Goal: Information Seeking & Learning: Check status

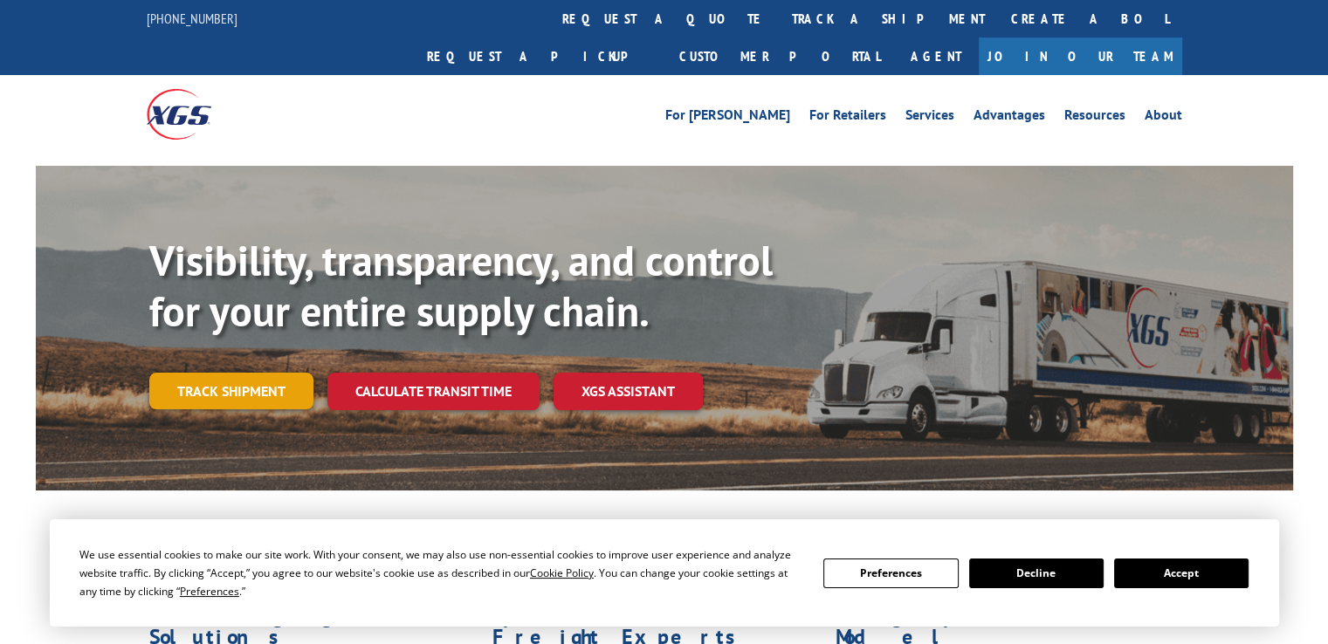
click at [258, 373] on link "Track shipment" at bounding box center [231, 391] width 164 height 37
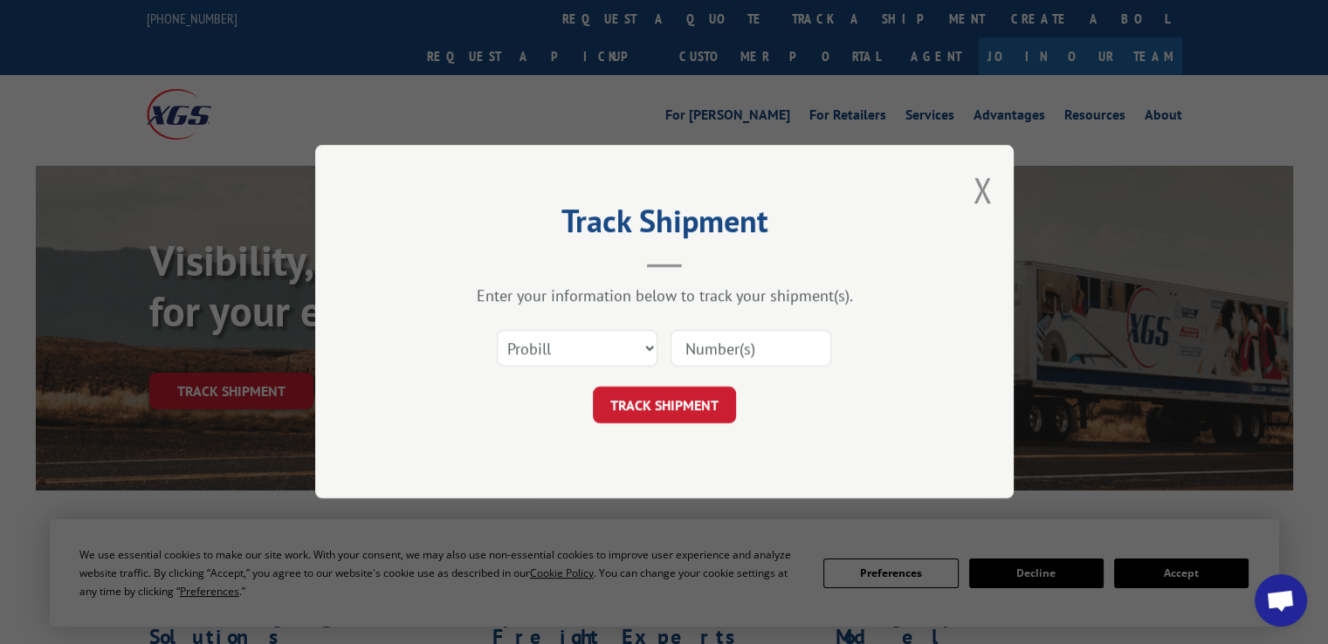
paste input "17537151"
type input "17537151"
click at [674, 397] on button "TRACK SHIPMENT" at bounding box center [664, 406] width 143 height 37
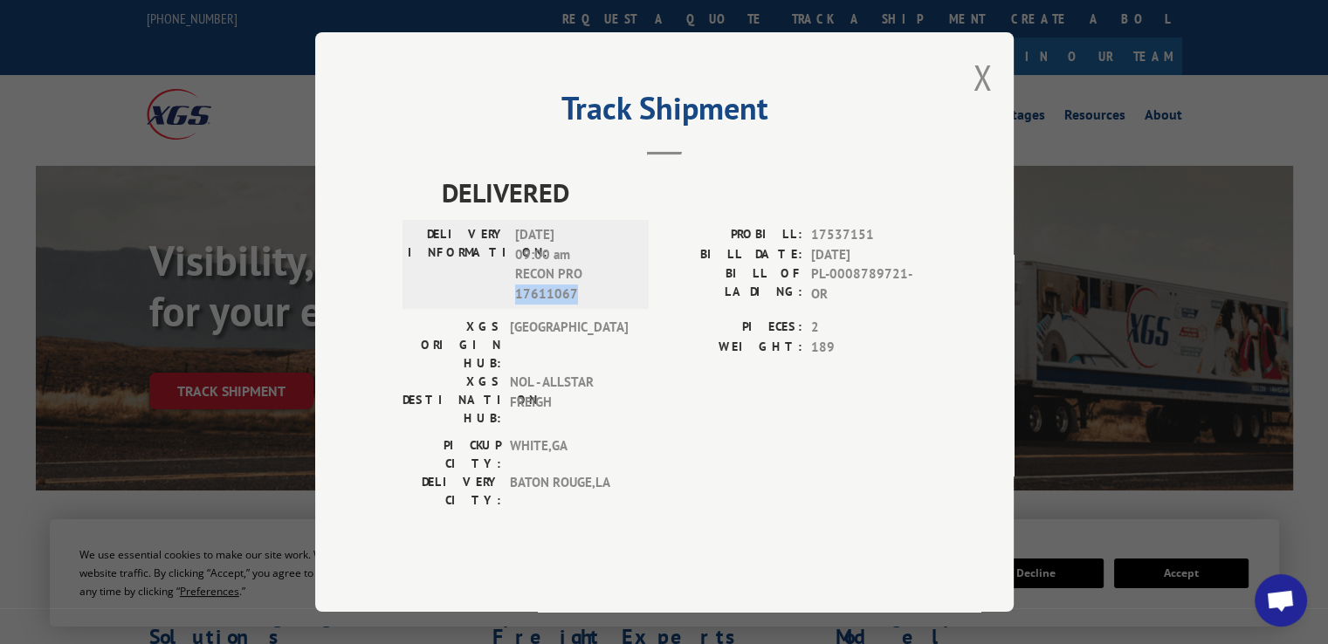
drag, startPoint x: 575, startPoint y: 322, endPoint x: 519, endPoint y: 320, distance: 56.8
click at [519, 304] on span "[DATE] 09:00 am RECON PRO 17611067" at bounding box center [574, 264] width 118 height 79
copy span "17611067"
click at [985, 100] on button "Close modal" at bounding box center [981, 77] width 19 height 46
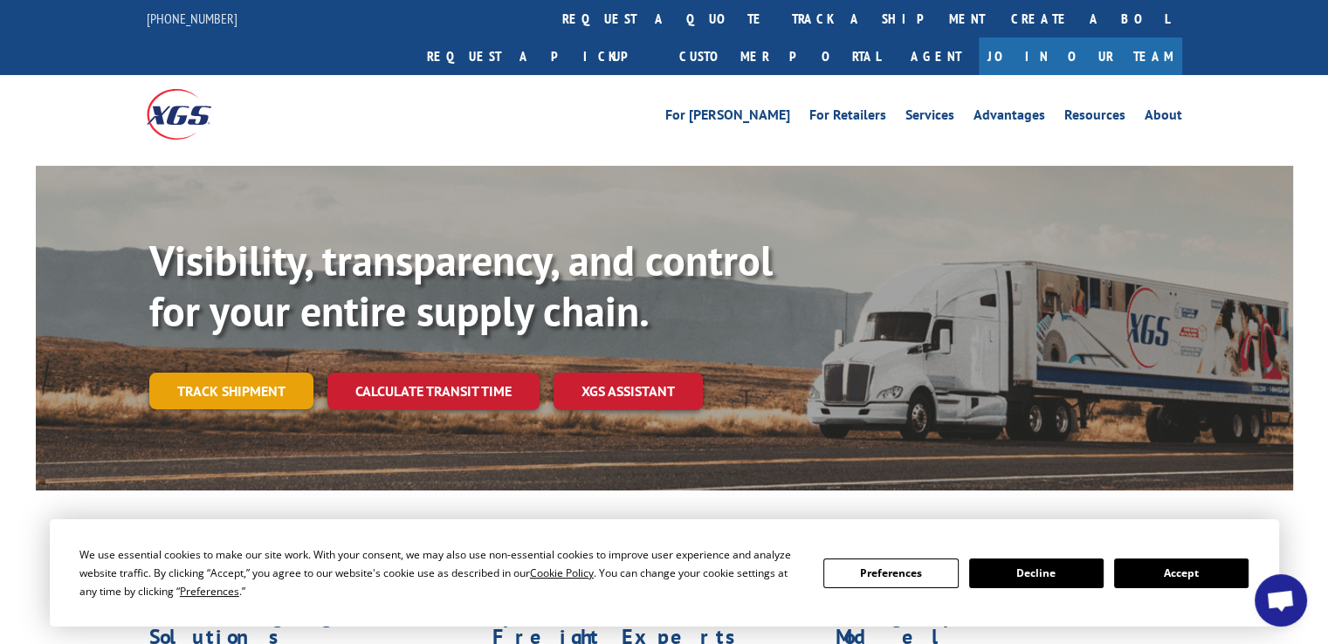
click at [234, 373] on link "Track shipment" at bounding box center [231, 391] width 164 height 37
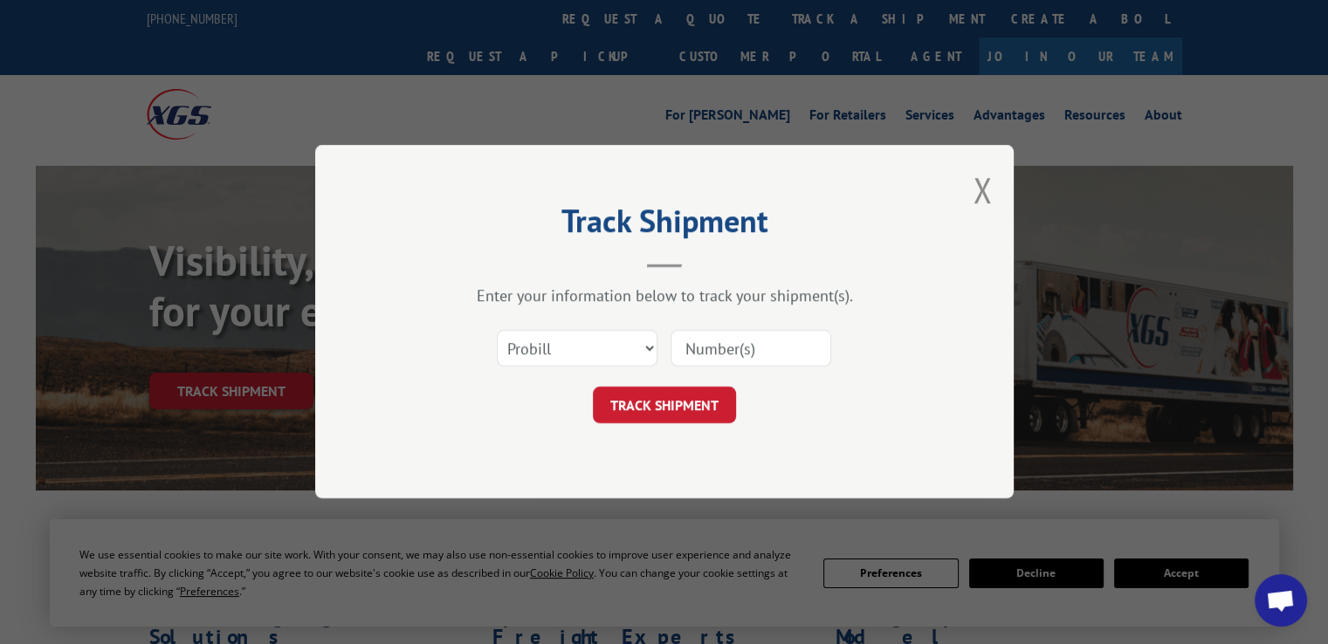
paste input "17611067"
type input "17611067"
click at [700, 402] on button "TRACK SHIPMENT" at bounding box center [664, 406] width 143 height 37
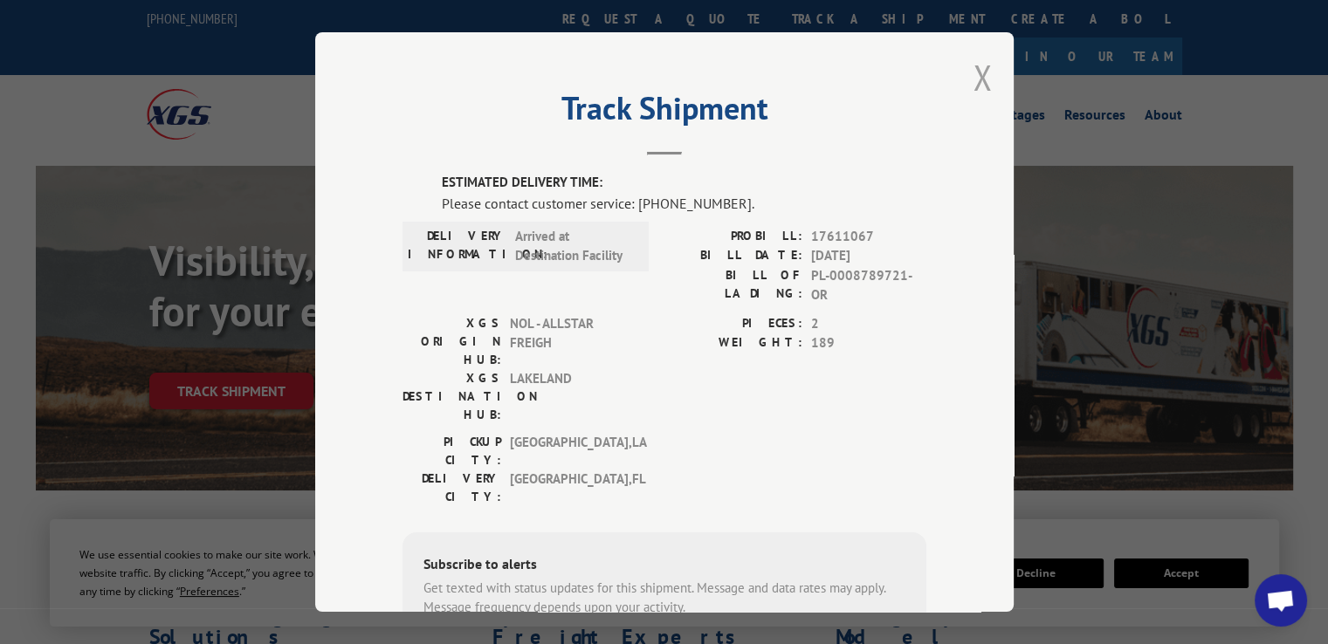
click at [973, 72] on button "Close modal" at bounding box center [981, 77] width 19 height 46
